Goal: Task Accomplishment & Management: Use online tool/utility

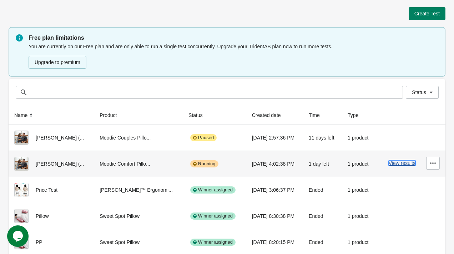
click at [408, 161] on button "View results" at bounding box center [402, 163] width 27 height 6
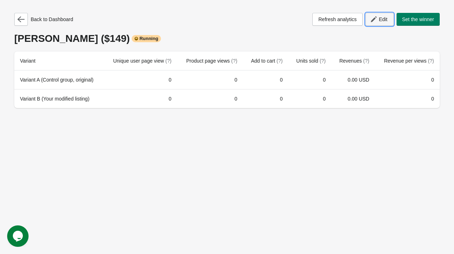
click at [374, 18] on icon "button" at bounding box center [373, 19] width 7 height 7
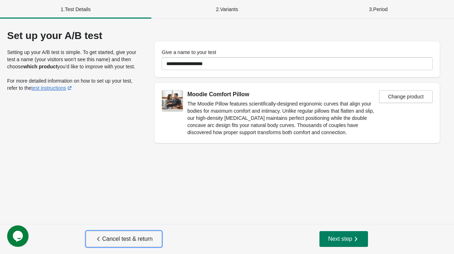
click at [140, 236] on span "Cancel test & return" at bounding box center [124, 238] width 58 height 7
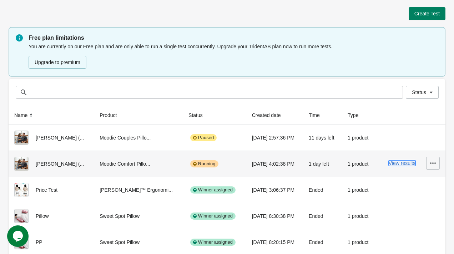
drag, startPoint x: 410, startPoint y: 160, endPoint x: 433, endPoint y: 166, distance: 22.8
click at [433, 166] on div "View results" at bounding box center [411, 162] width 58 height 13
click at [433, 166] on icon "button" at bounding box center [433, 162] width 7 height 7
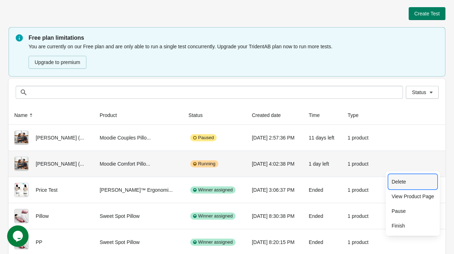
click at [404, 182] on span "Delete" at bounding box center [413, 181] width 43 height 7
click at [407, 183] on span "Delete" at bounding box center [413, 181] width 43 height 7
click at [397, 211] on span "Pause" at bounding box center [413, 210] width 43 height 7
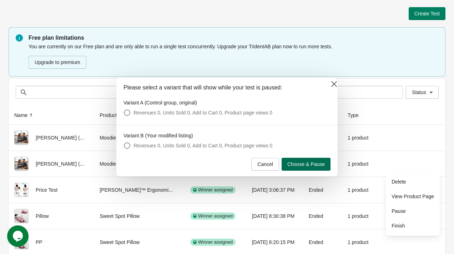
click at [294, 164] on span "Choose & Pause" at bounding box center [307, 164] width 38 height 6
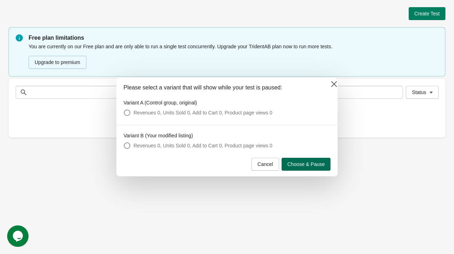
click at [314, 164] on span "Choose & Pause" at bounding box center [307, 164] width 38 height 6
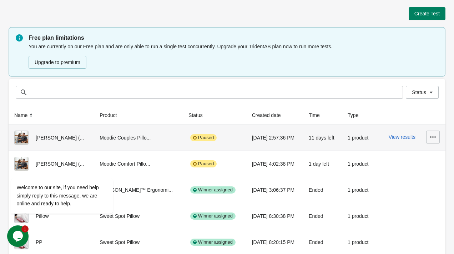
click at [430, 133] on icon "button" at bounding box center [433, 136] width 7 height 7
click at [418, 158] on span "Delete" at bounding box center [413, 155] width 43 height 7
click at [395, 153] on span "Delete" at bounding box center [413, 155] width 43 height 7
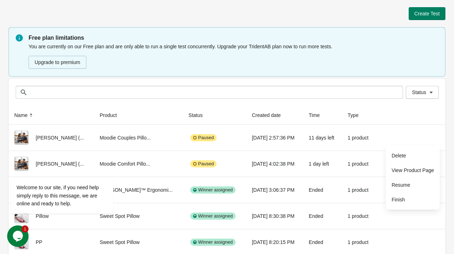
click at [405, 119] on th at bounding box center [411, 115] width 70 height 19
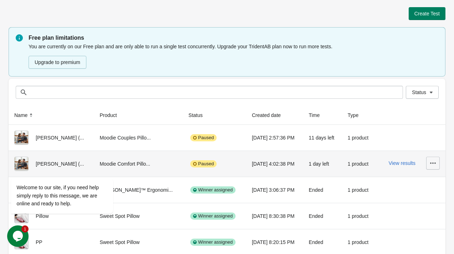
click at [434, 167] on button "button" at bounding box center [433, 162] width 14 height 13
click at [410, 186] on button "Delete" at bounding box center [413, 181] width 48 height 15
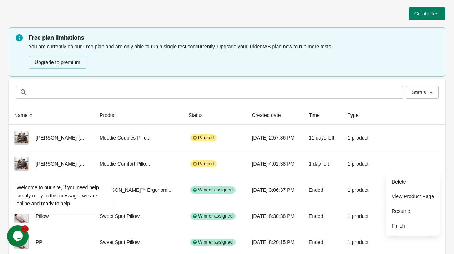
click at [387, 104] on div "Status Status" at bounding box center [227, 92] width 437 height 27
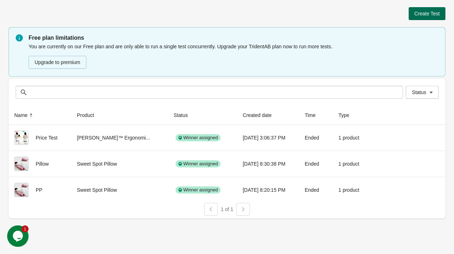
click at [421, 11] on span "Create Test" at bounding box center [427, 14] width 25 height 6
